Goal: Information Seeking & Learning: Understand process/instructions

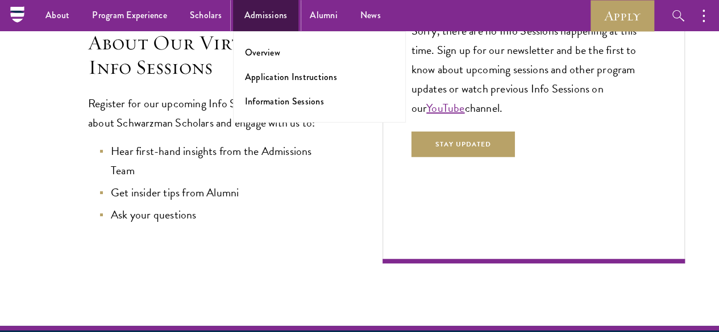
click at [266, 20] on link "Admissions" at bounding box center [266, 15] width 66 height 31
click at [270, 79] on link "Application Instructions" at bounding box center [291, 76] width 92 height 13
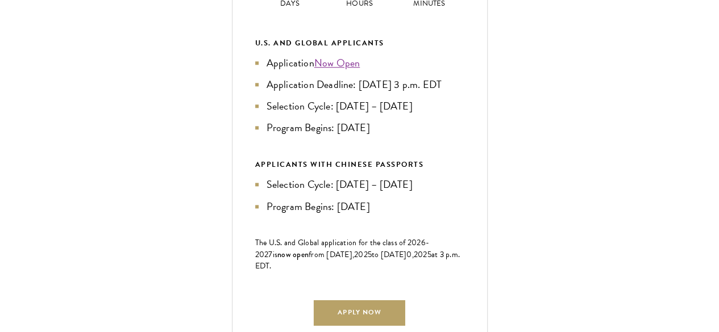
scroll to position [566, 0]
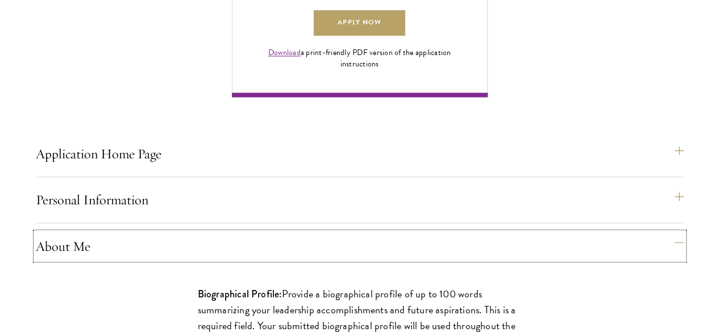
scroll to position [855, 0]
